Goal: Task Accomplishment & Management: Manage account settings

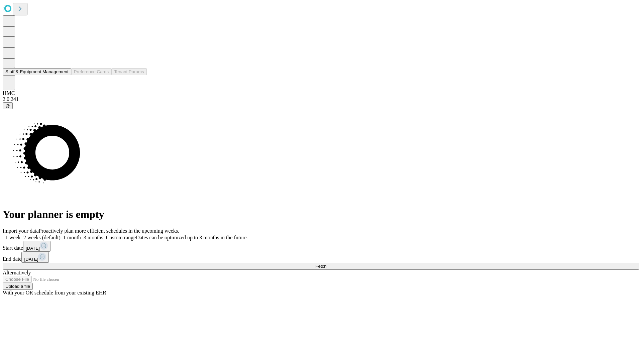
click at [64, 75] on button "Staff & Equipment Management" at bounding box center [37, 71] width 69 height 7
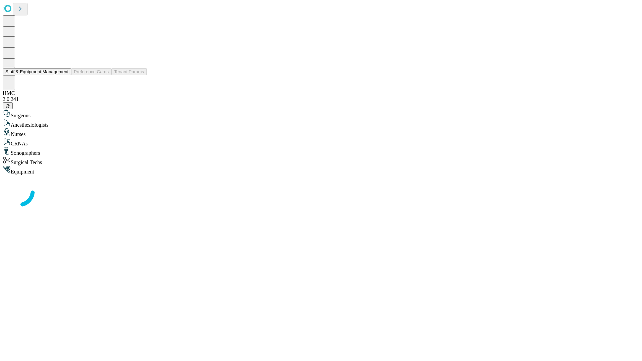
click at [64, 75] on button "Staff & Equipment Management" at bounding box center [37, 71] width 69 height 7
